Goal: Information Seeking & Learning: Learn about a topic

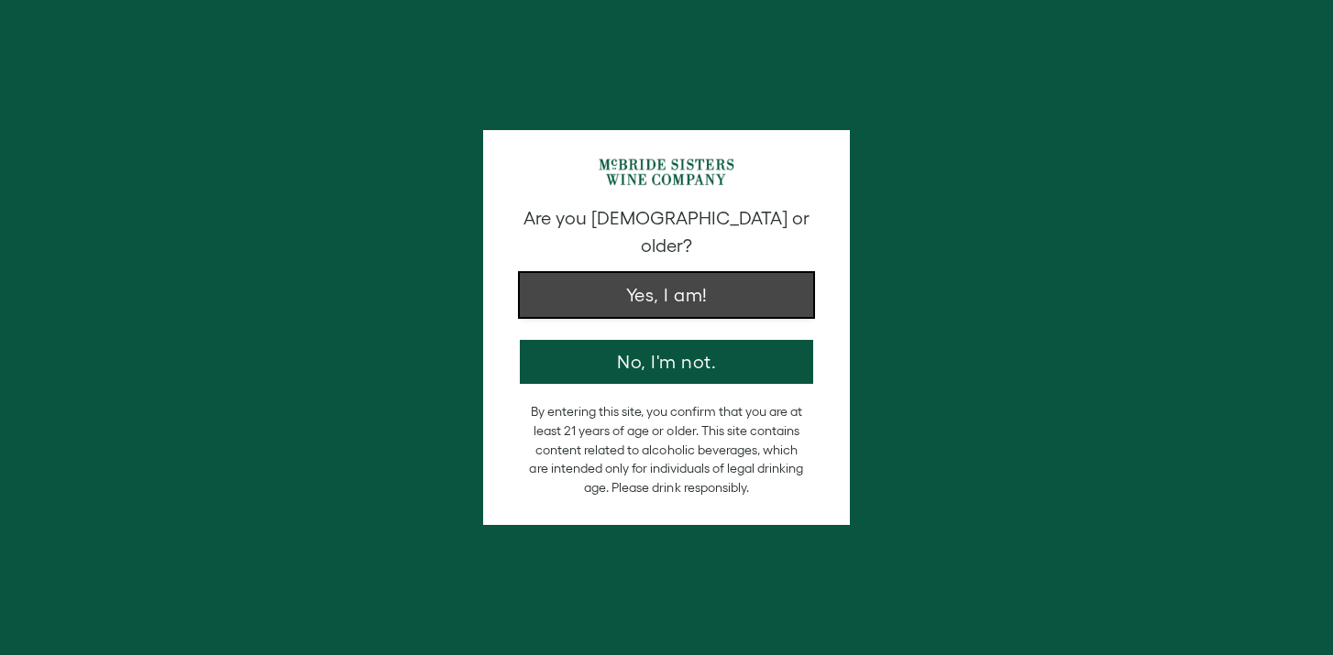
click at [688, 273] on button "Yes, I am!" at bounding box center [666, 295] width 293 height 44
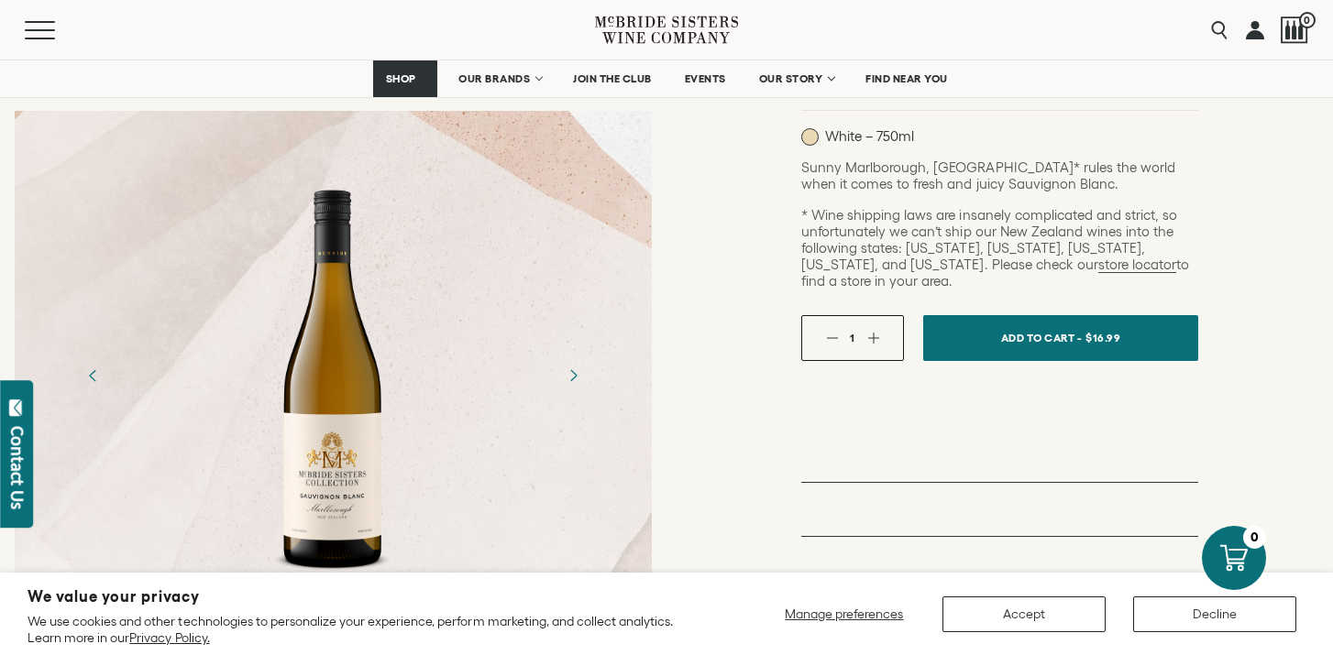
scroll to position [478, 0]
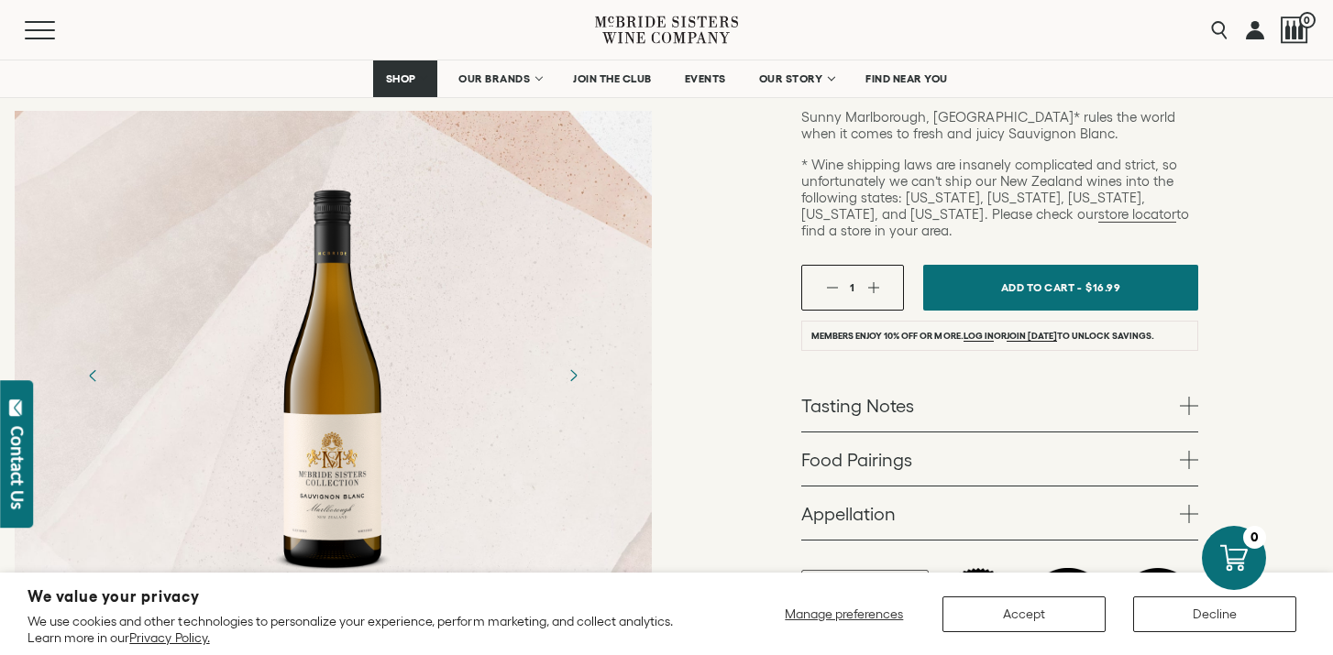
click at [862, 379] on link "Tasting Notes" at bounding box center [999, 405] width 397 height 53
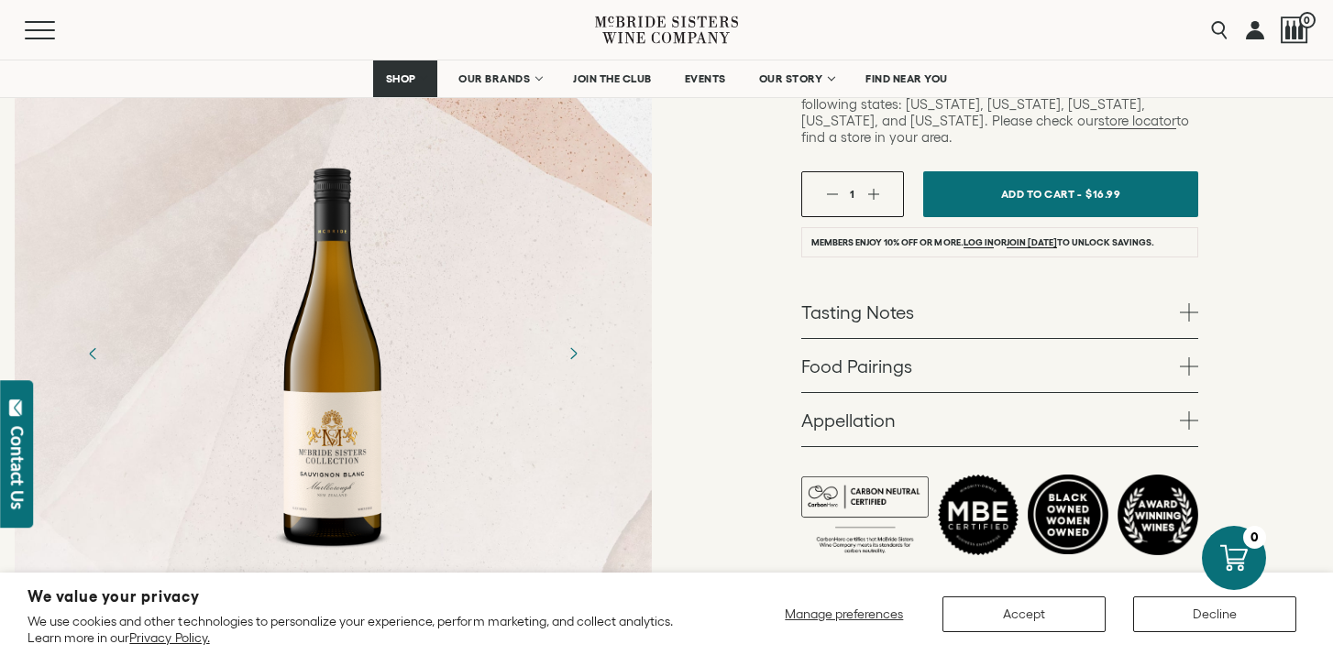
scroll to position [588, 0]
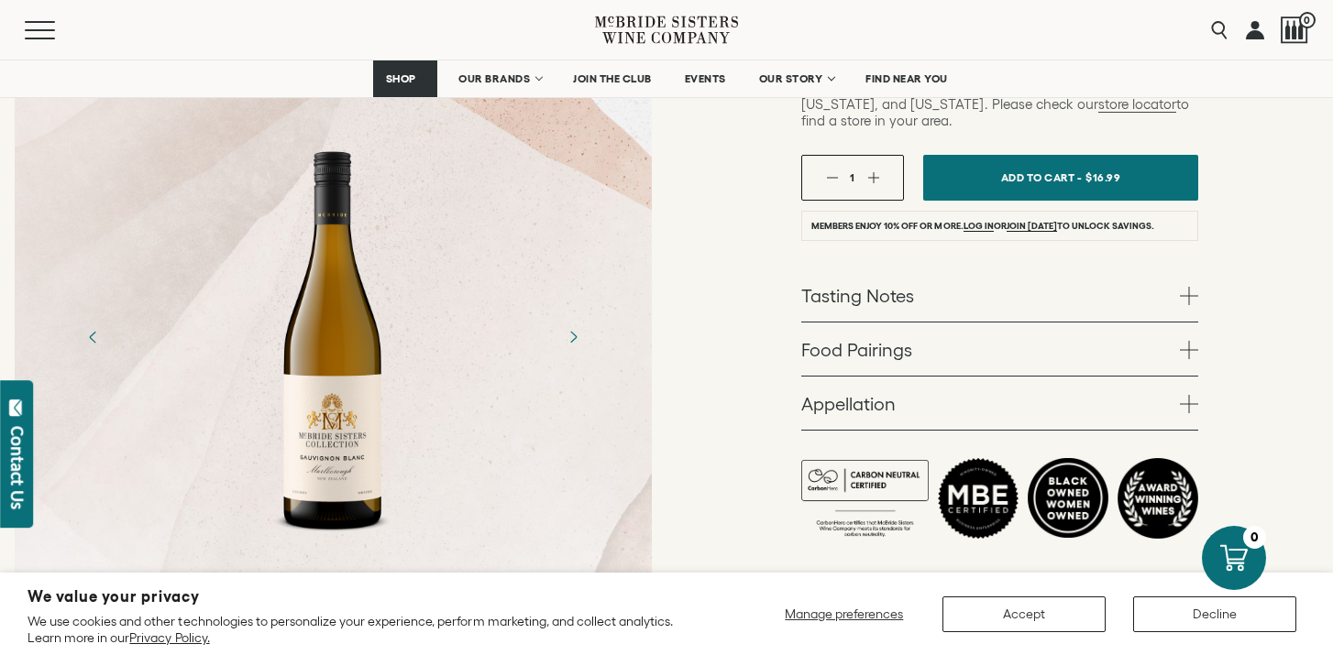
click at [887, 323] on link "Food Pairings" at bounding box center [999, 349] width 397 height 53
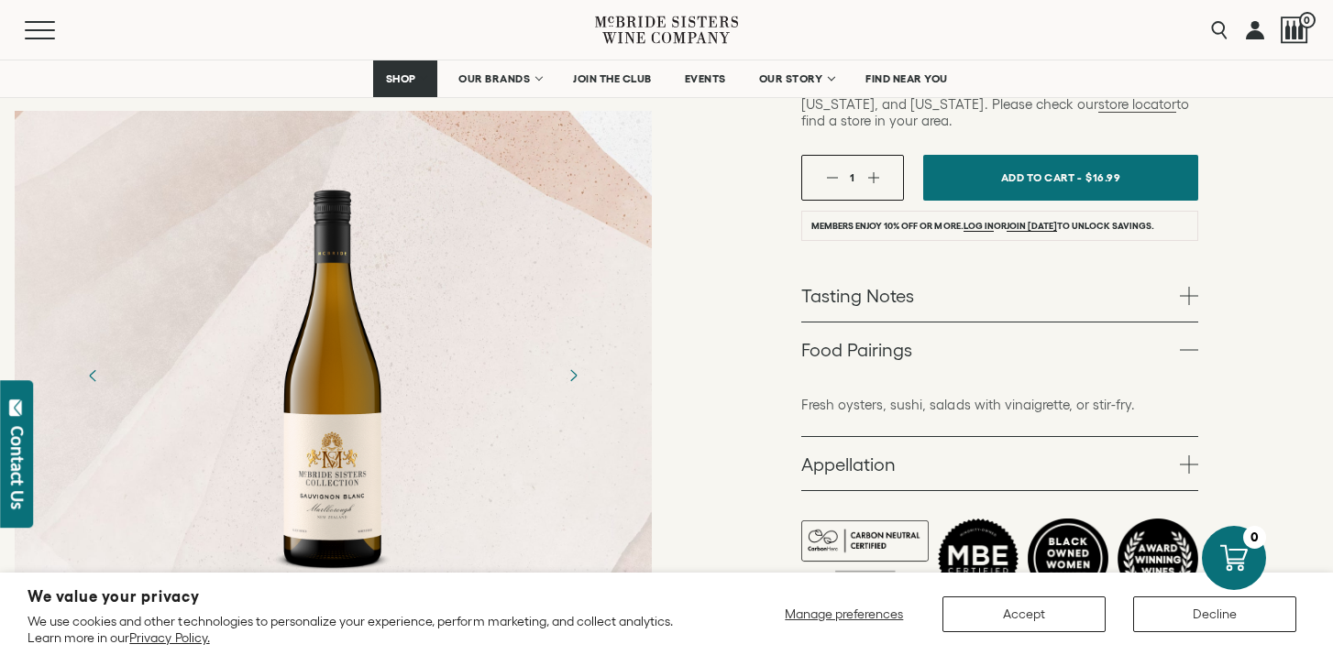
click at [859, 269] on link "Tasting Notes" at bounding box center [999, 295] width 397 height 53
